Goal: Transaction & Acquisition: Purchase product/service

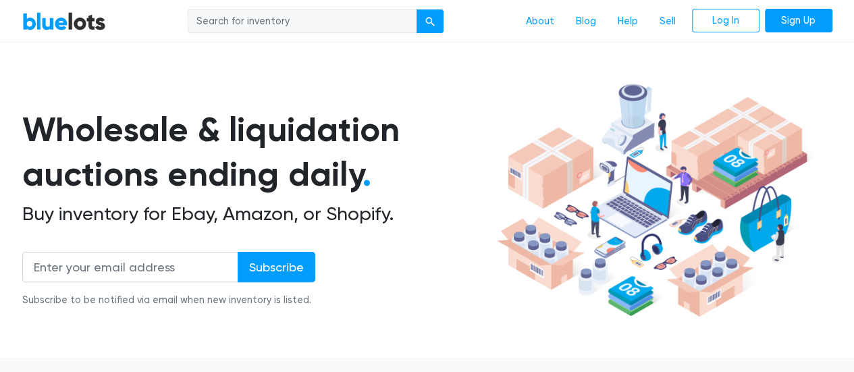
scroll to position [54, 0]
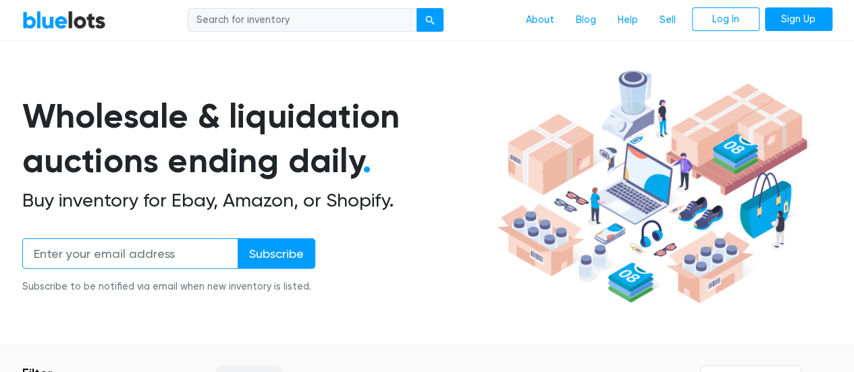
click at [150, 264] on input "email" at bounding box center [130, 253] width 216 height 30
type input "belkys.villa80@gmail.com"
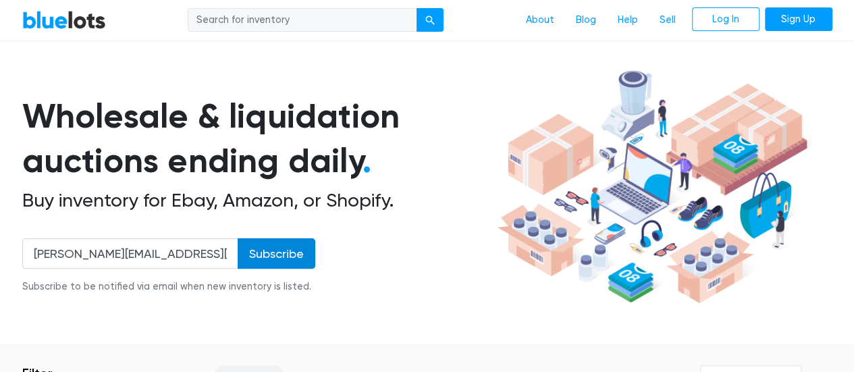
click at [277, 248] on input "Subscribe" at bounding box center [277, 253] width 78 height 30
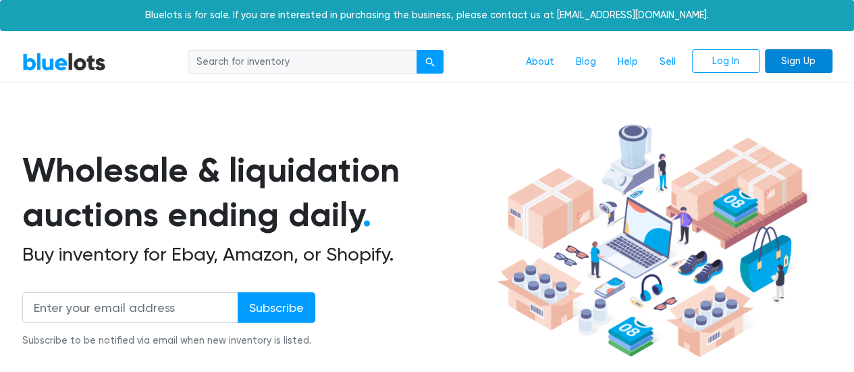
click at [788, 65] on link "Sign Up" at bounding box center [799, 61] width 68 height 24
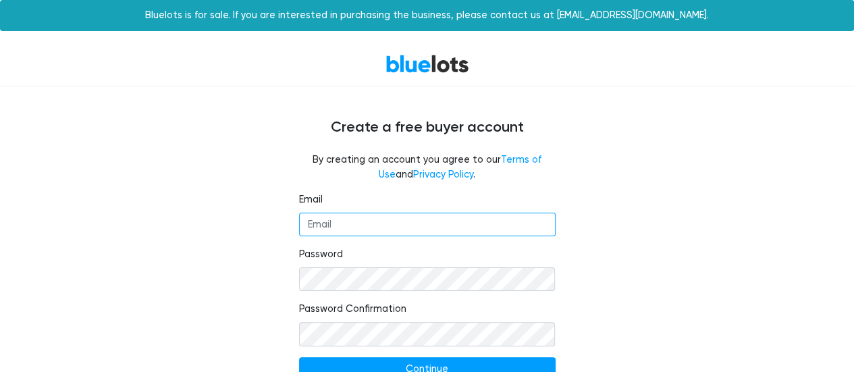
click at [433, 231] on input "Email" at bounding box center [427, 225] width 257 height 24
type input "belkys.villa80@gmail.com"
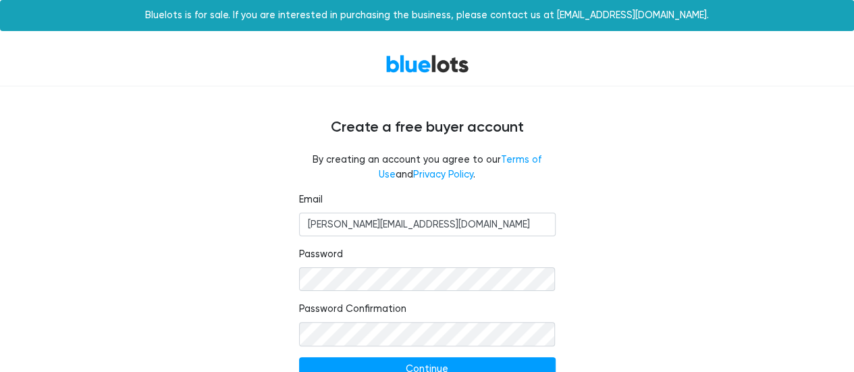
scroll to position [8, 0]
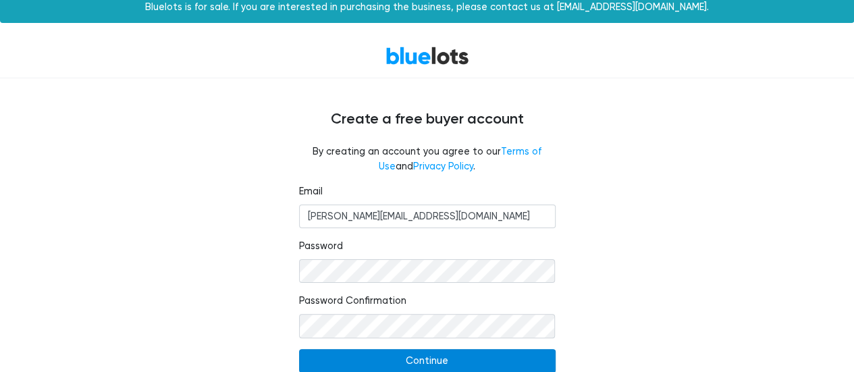
click at [469, 360] on input "Continue" at bounding box center [427, 361] width 257 height 24
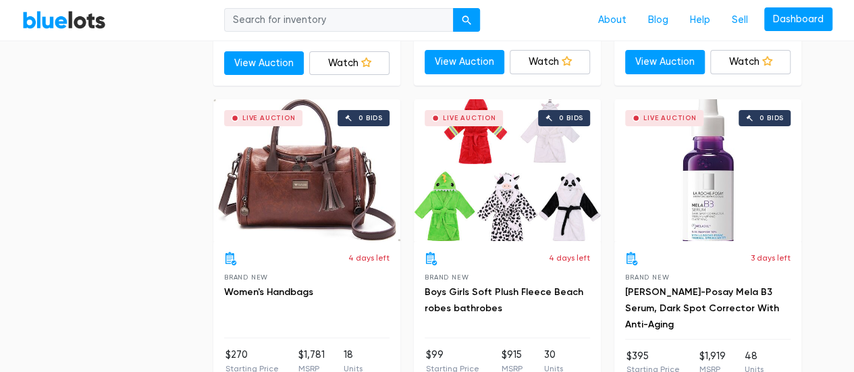
scroll to position [5053, 0]
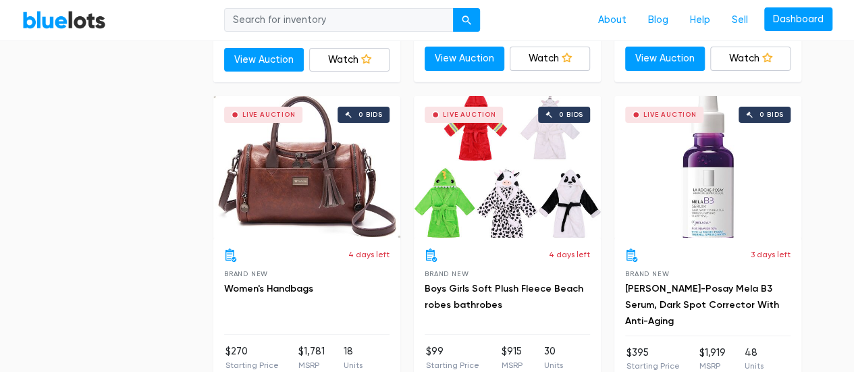
click at [304, 195] on div "Live Auction 0 bids" at bounding box center [306, 167] width 187 height 142
click at [680, 182] on div "Live Auction 0 bids" at bounding box center [708, 167] width 187 height 142
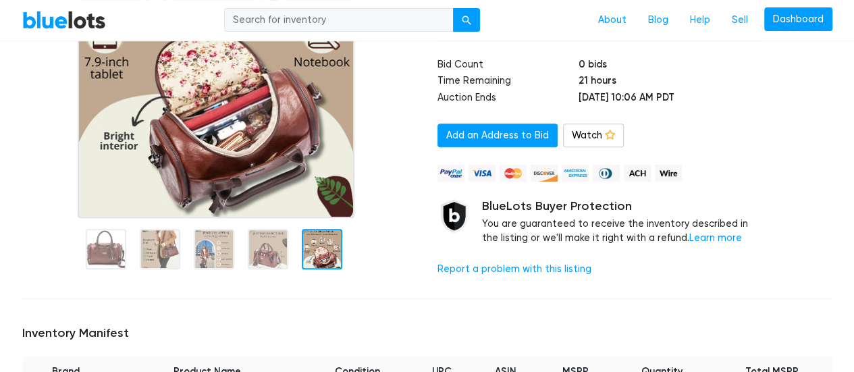
scroll to position [243, 0]
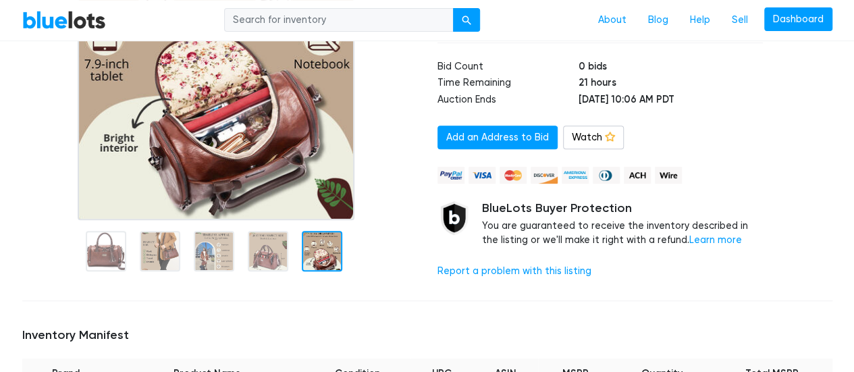
click at [318, 198] on img at bounding box center [217, 51] width 278 height 338
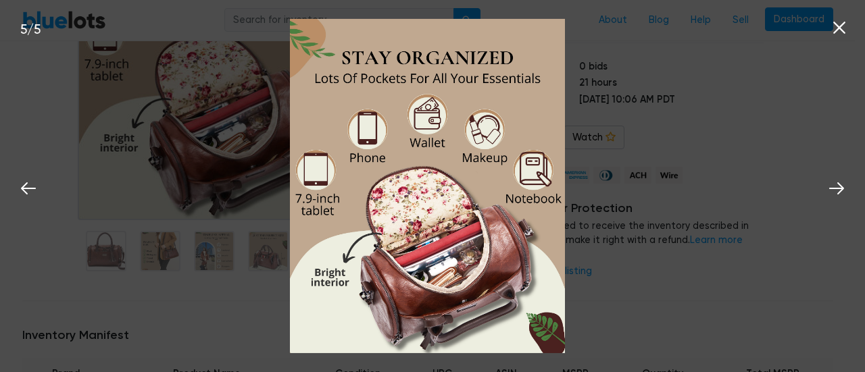
click at [844, 27] on icon at bounding box center [839, 28] width 20 height 20
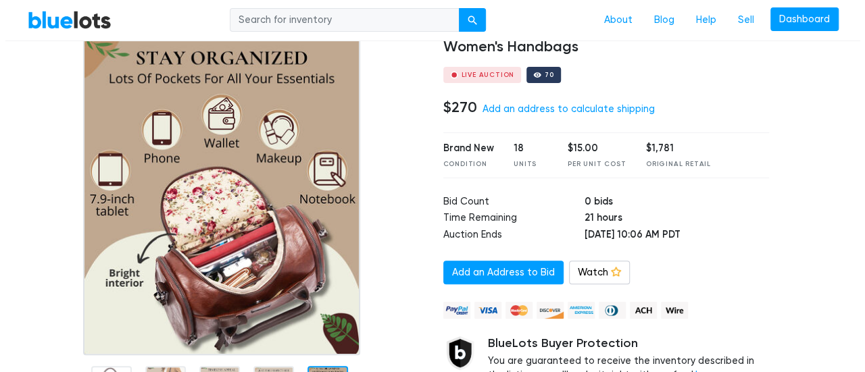
scroll to position [81, 0]
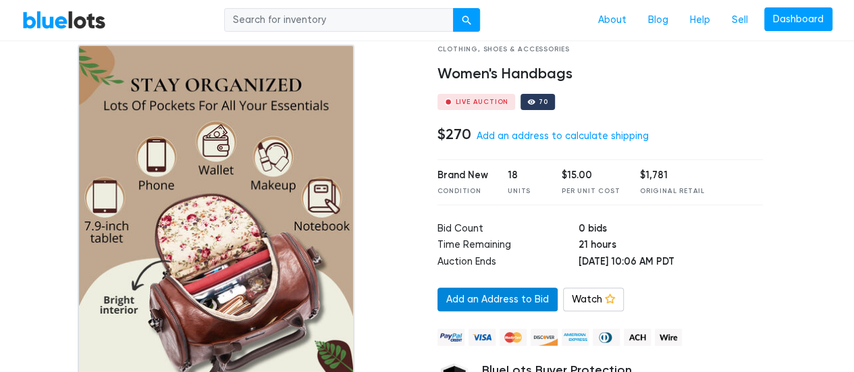
click at [531, 296] on link "Add an Address to Bid" at bounding box center [498, 300] width 120 height 24
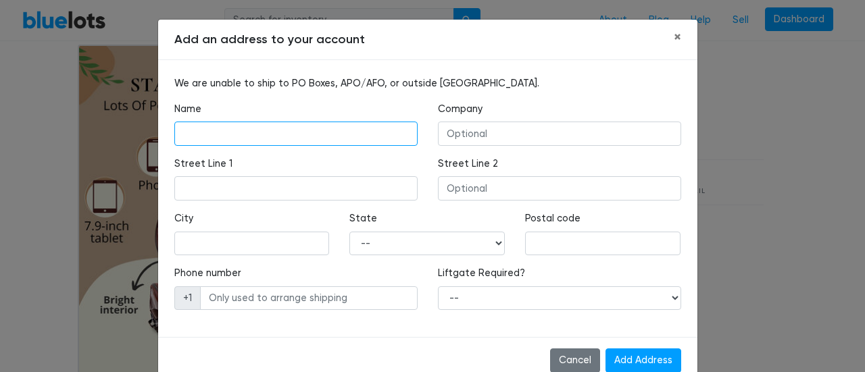
click at [313, 125] on input "text" at bounding box center [295, 134] width 243 height 24
type input "Belkys Villa"
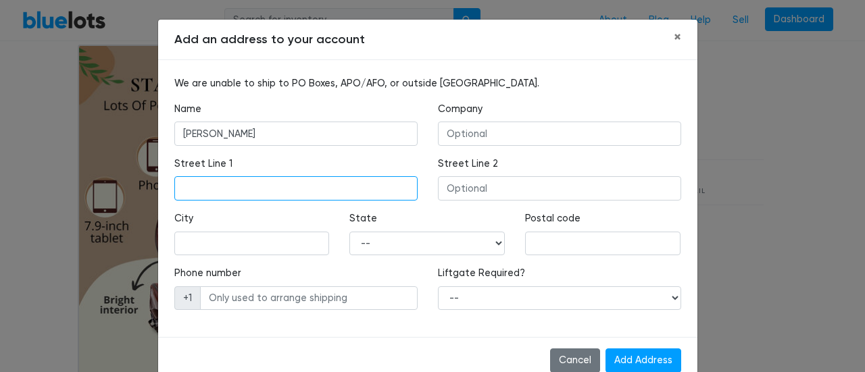
type input "1610 88th ST NORTH BERGEN"
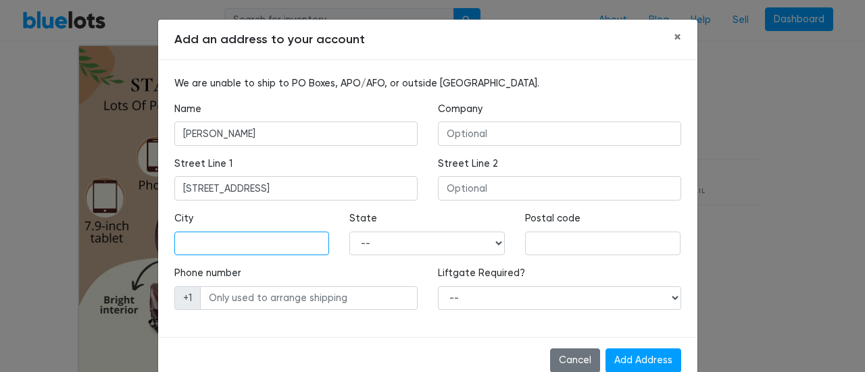
type input "HUDSON"
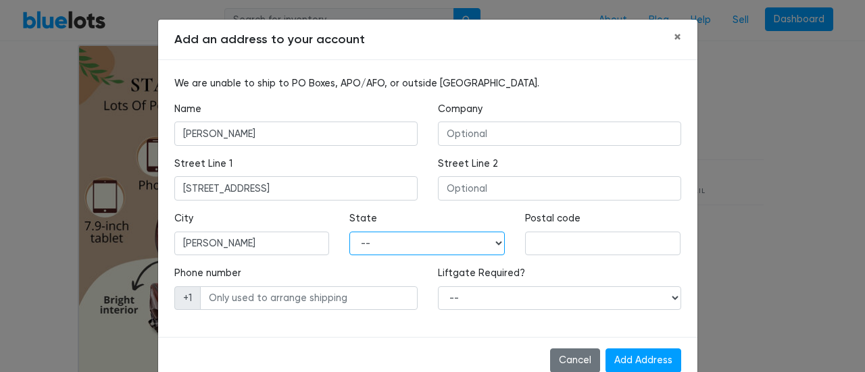
select select "NJ"
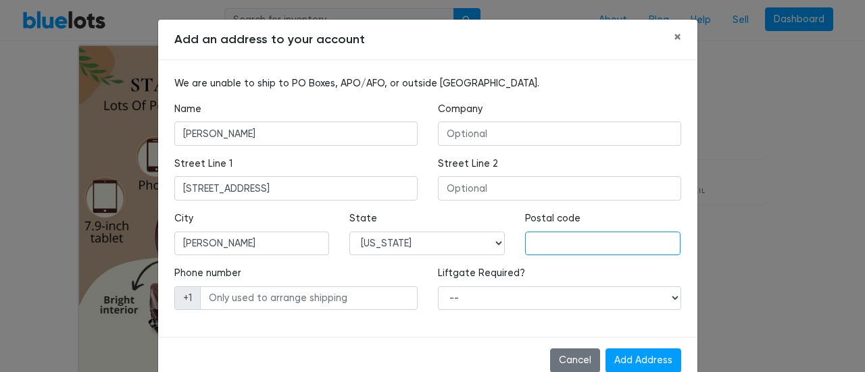
type input "07047"
type input "2016176735"
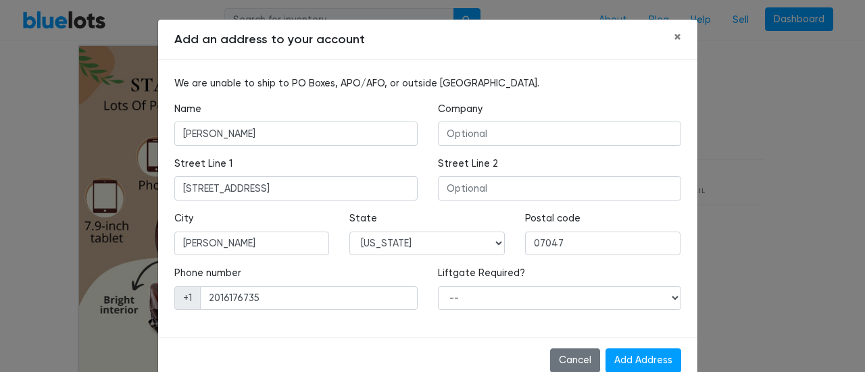
click at [761, 186] on div "Add an address to your account × We are unable to ship to PO Boxes, APO/AFO, or…" at bounding box center [432, 186] width 865 height 372
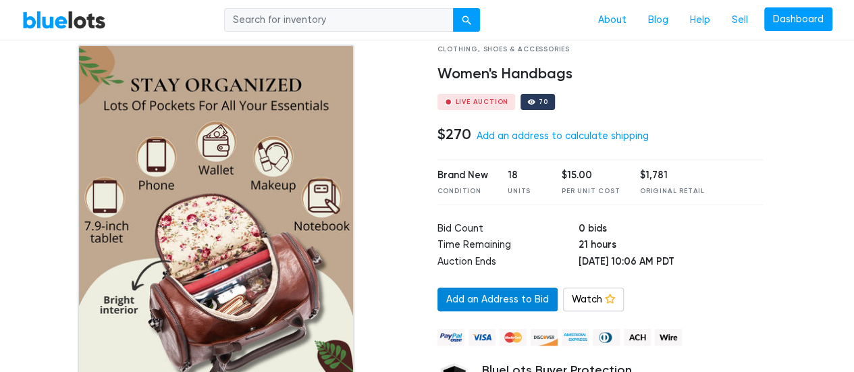
click at [502, 294] on link "Add an Address to Bid" at bounding box center [498, 300] width 120 height 24
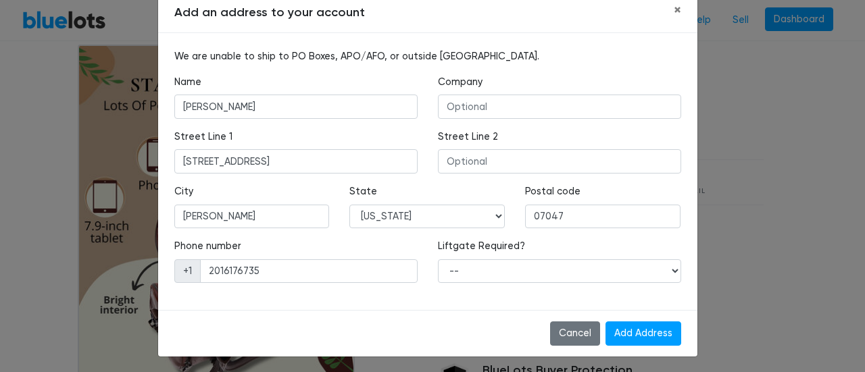
scroll to position [29, 0]
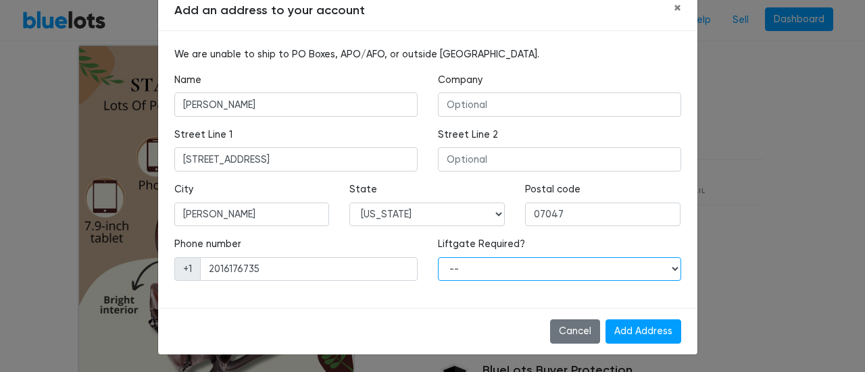
click at [663, 268] on select "-- Yes No" at bounding box center [559, 269] width 243 height 24
click at [757, 224] on div "Add an address to your account × We are unable to ship to PO Boxes, APO/AFO, or…" at bounding box center [432, 186] width 865 height 372
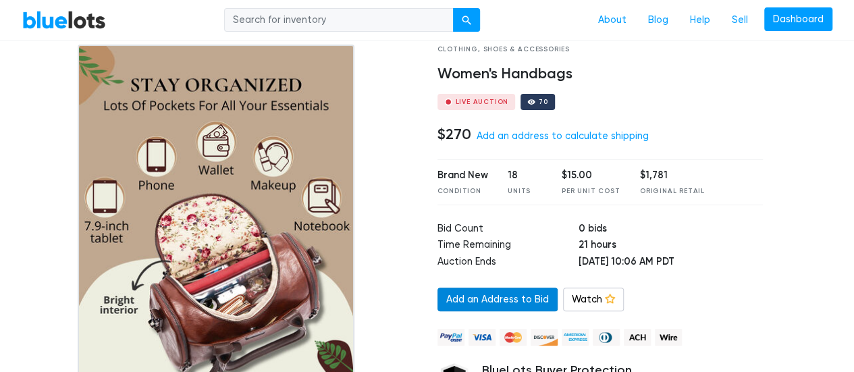
click at [517, 296] on link "Add an Address to Bid" at bounding box center [498, 300] width 120 height 24
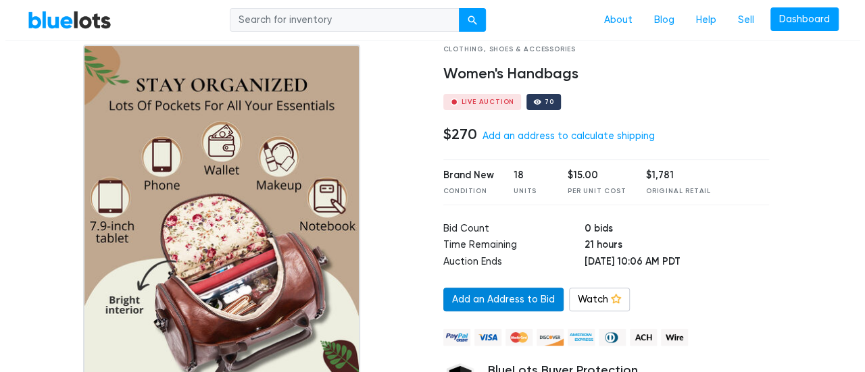
scroll to position [0, 0]
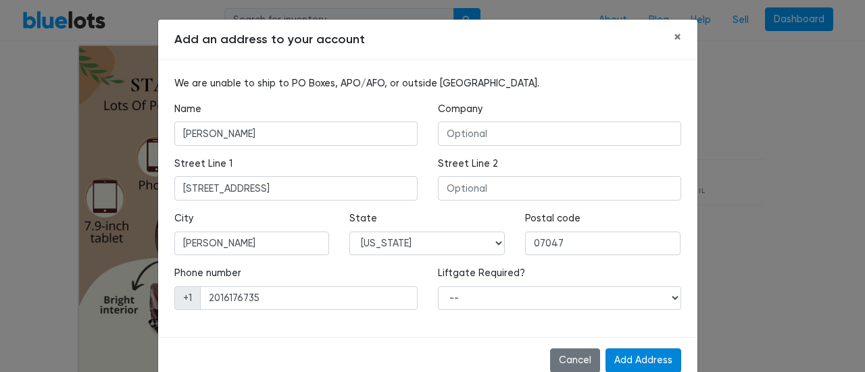
click at [636, 353] on input "Add Address" at bounding box center [643, 361] width 76 height 24
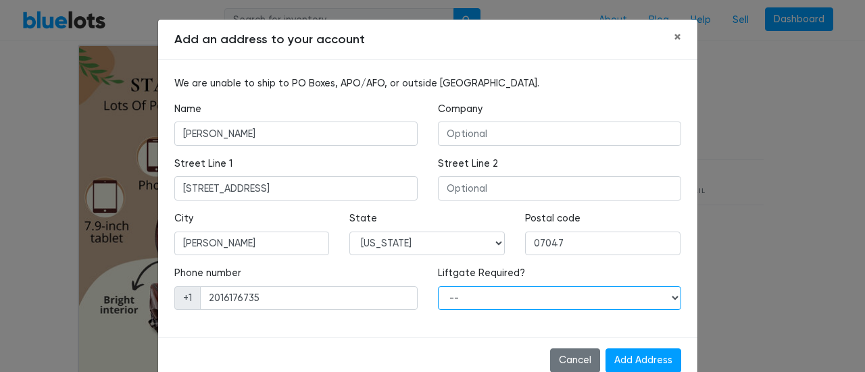
click at [609, 293] on select "-- Yes No" at bounding box center [559, 298] width 243 height 24
select select "0"
click at [438, 286] on select "-- Yes No" at bounding box center [559, 298] width 243 height 24
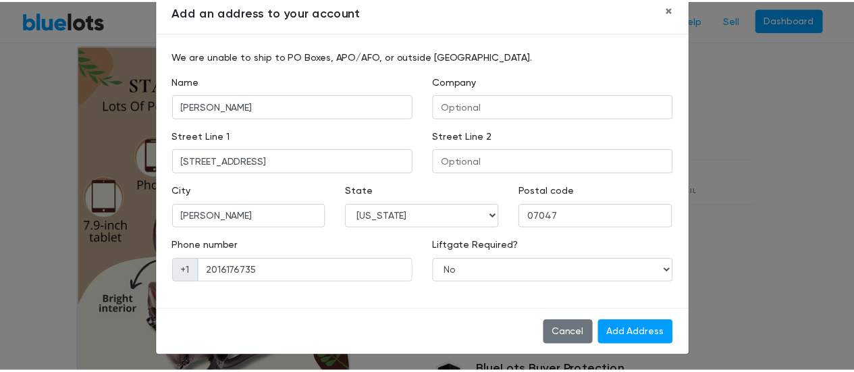
scroll to position [29, 0]
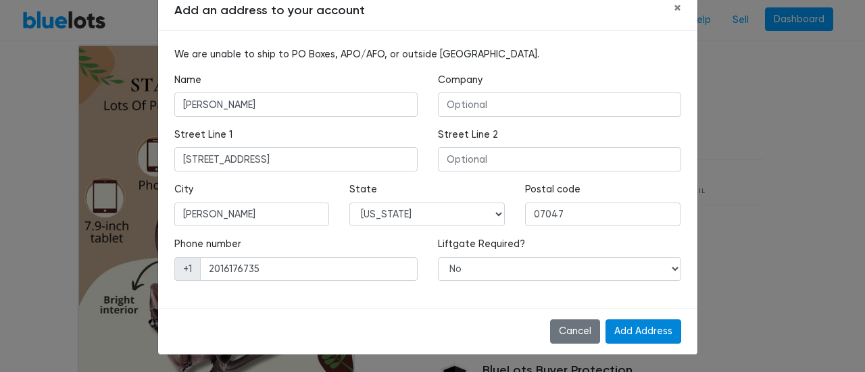
click at [648, 330] on input "Add Address" at bounding box center [643, 332] width 76 height 24
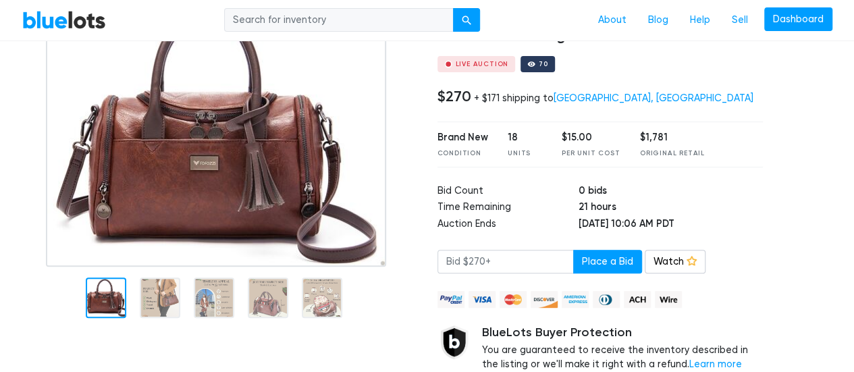
scroll to position [117, 0]
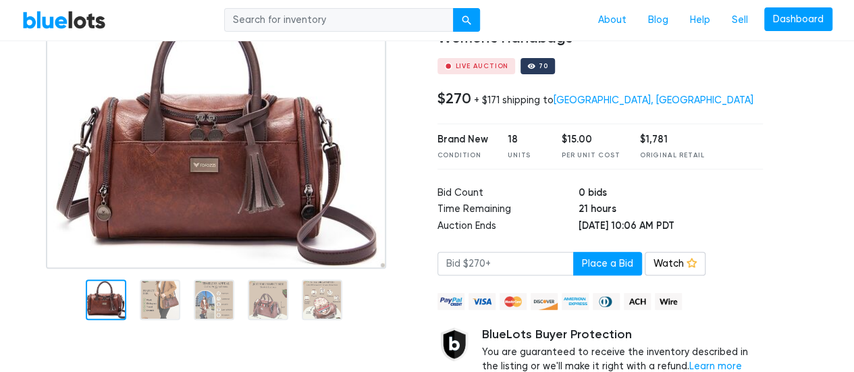
click at [534, 61] on div "70" at bounding box center [538, 66] width 34 height 16
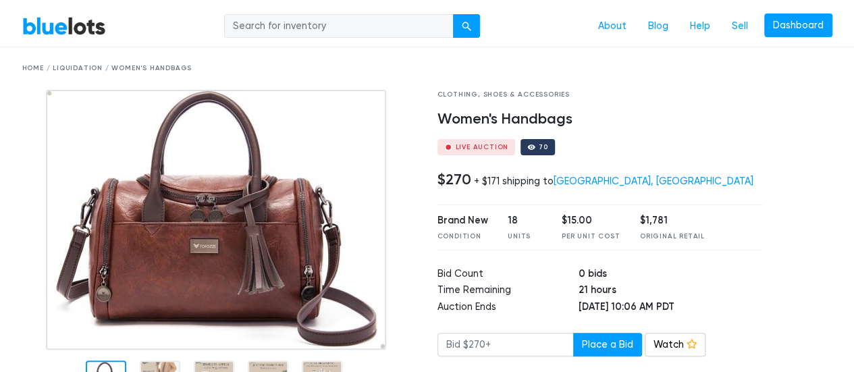
scroll to position [9, 0]
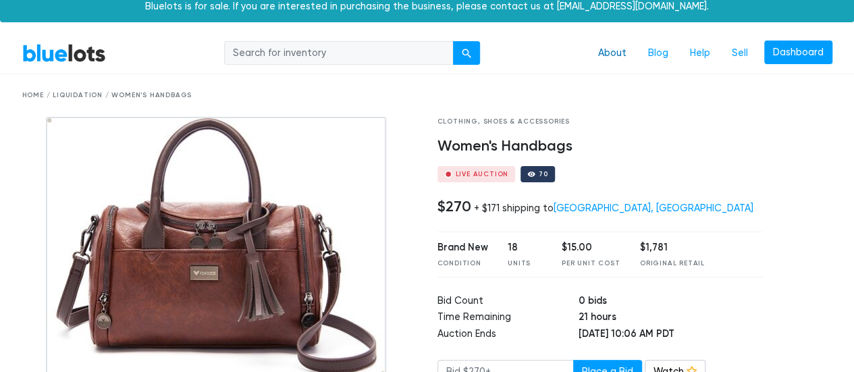
click at [619, 54] on link "About" at bounding box center [613, 54] width 50 height 26
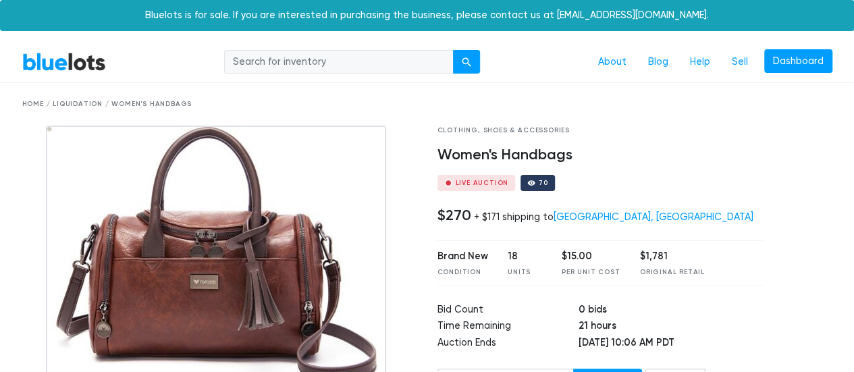
click at [51, 66] on link "BlueLots" at bounding box center [64, 62] width 84 height 20
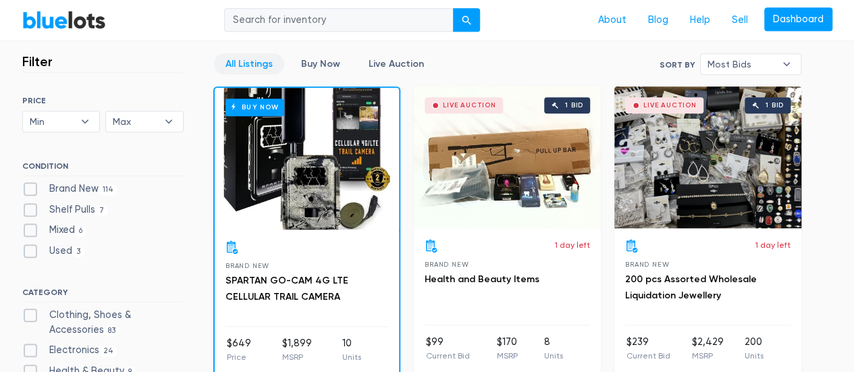
scroll to position [378, 0]
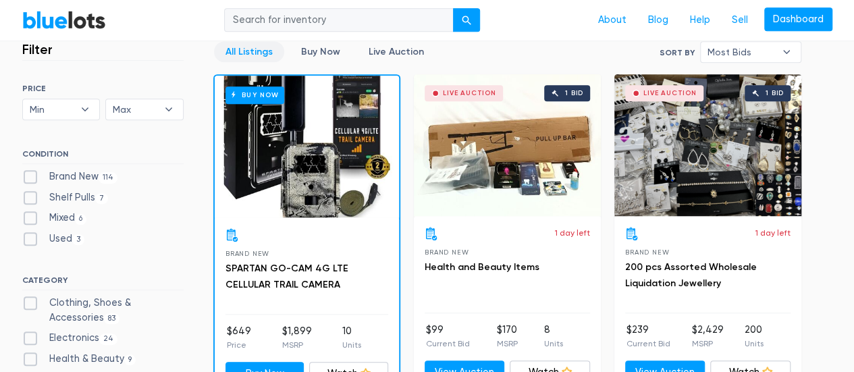
click at [697, 178] on div "Live Auction 1 bid" at bounding box center [708, 145] width 187 height 142
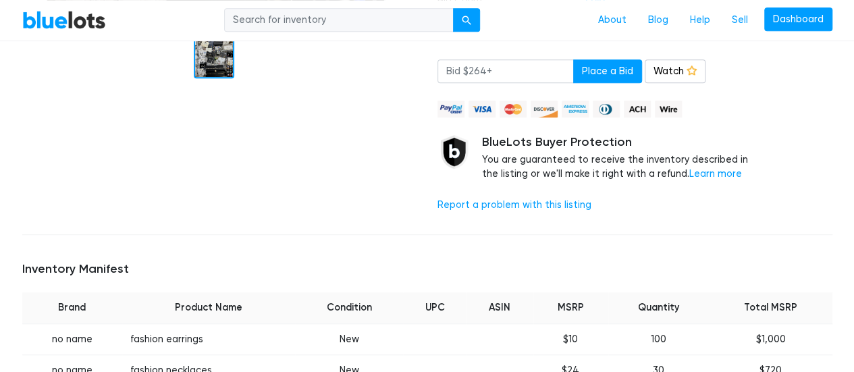
scroll to position [324, 0]
